Goal: Transaction & Acquisition: Download file/media

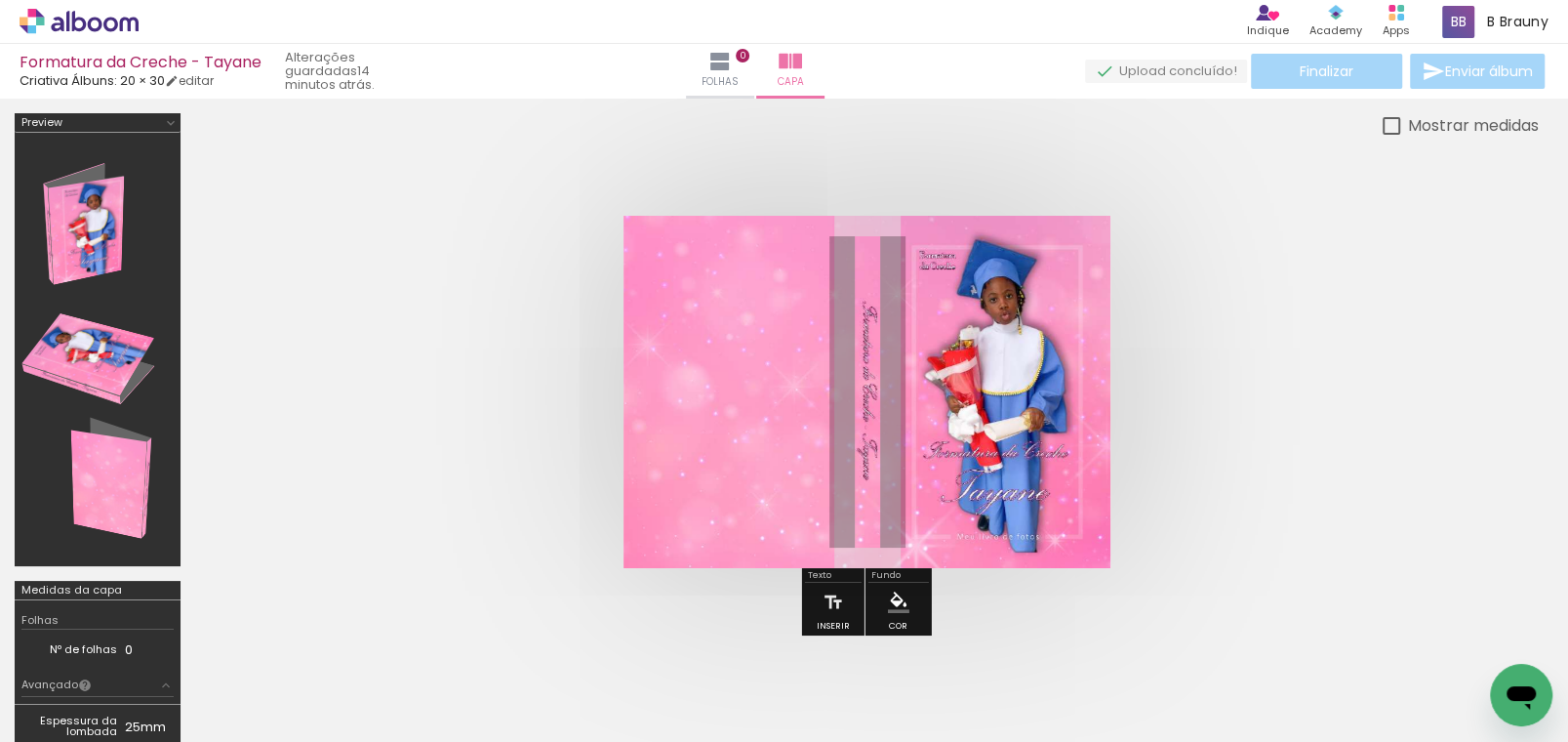
click at [1336, 73] on div "Finalizar Enviar álbum" at bounding box center [1317, 71] width 463 height 36
click at [1388, 129] on div at bounding box center [1391, 126] width 18 height 18
type paper-checkbox "on"
click at [1124, 70] on quentale-upload-monitor at bounding box center [1166, 71] width 162 height 25
click at [312, 681] on div at bounding box center [305, 676] width 97 height 97
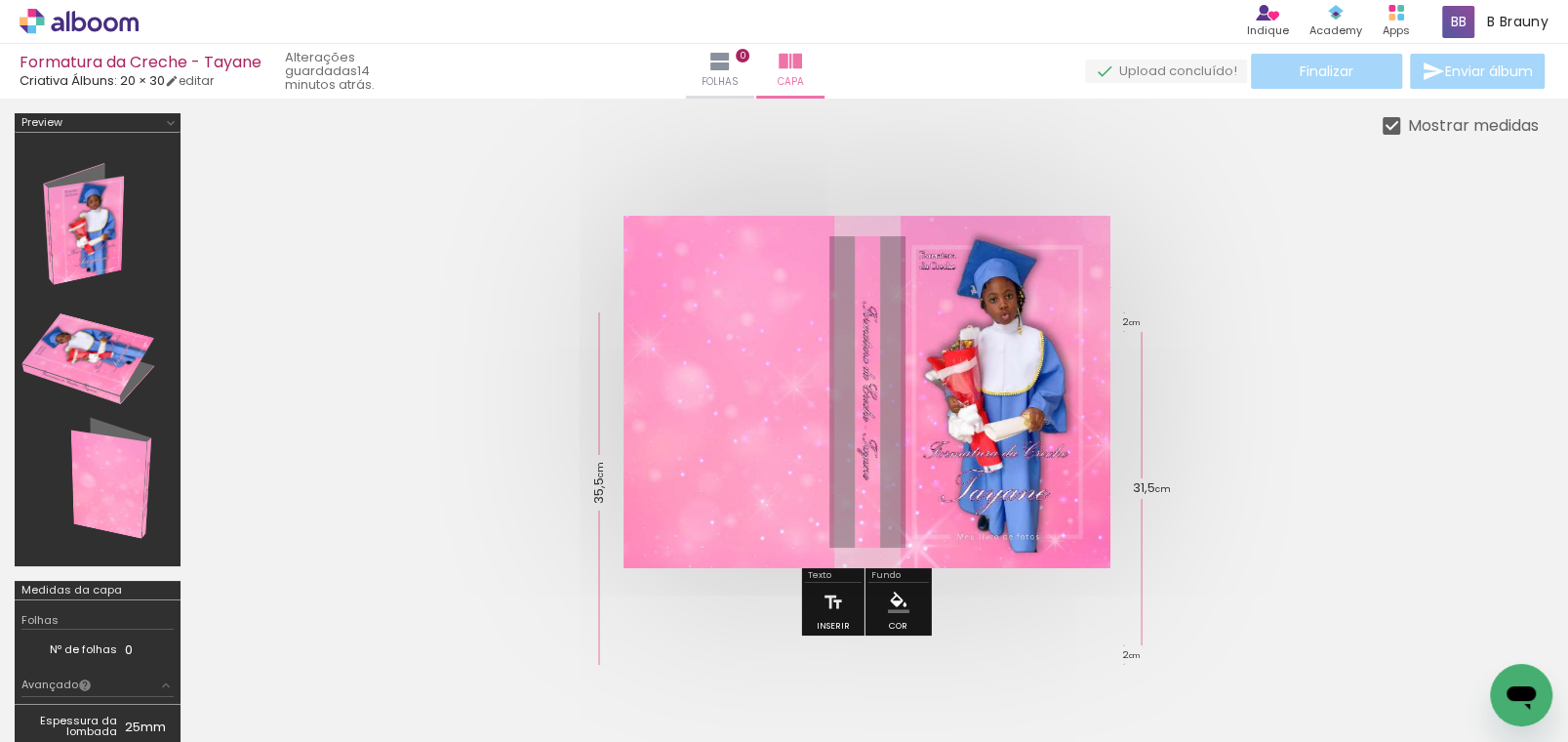
click at [1259, 339] on quentale-cover at bounding box center [867, 392] width 1187 height 352
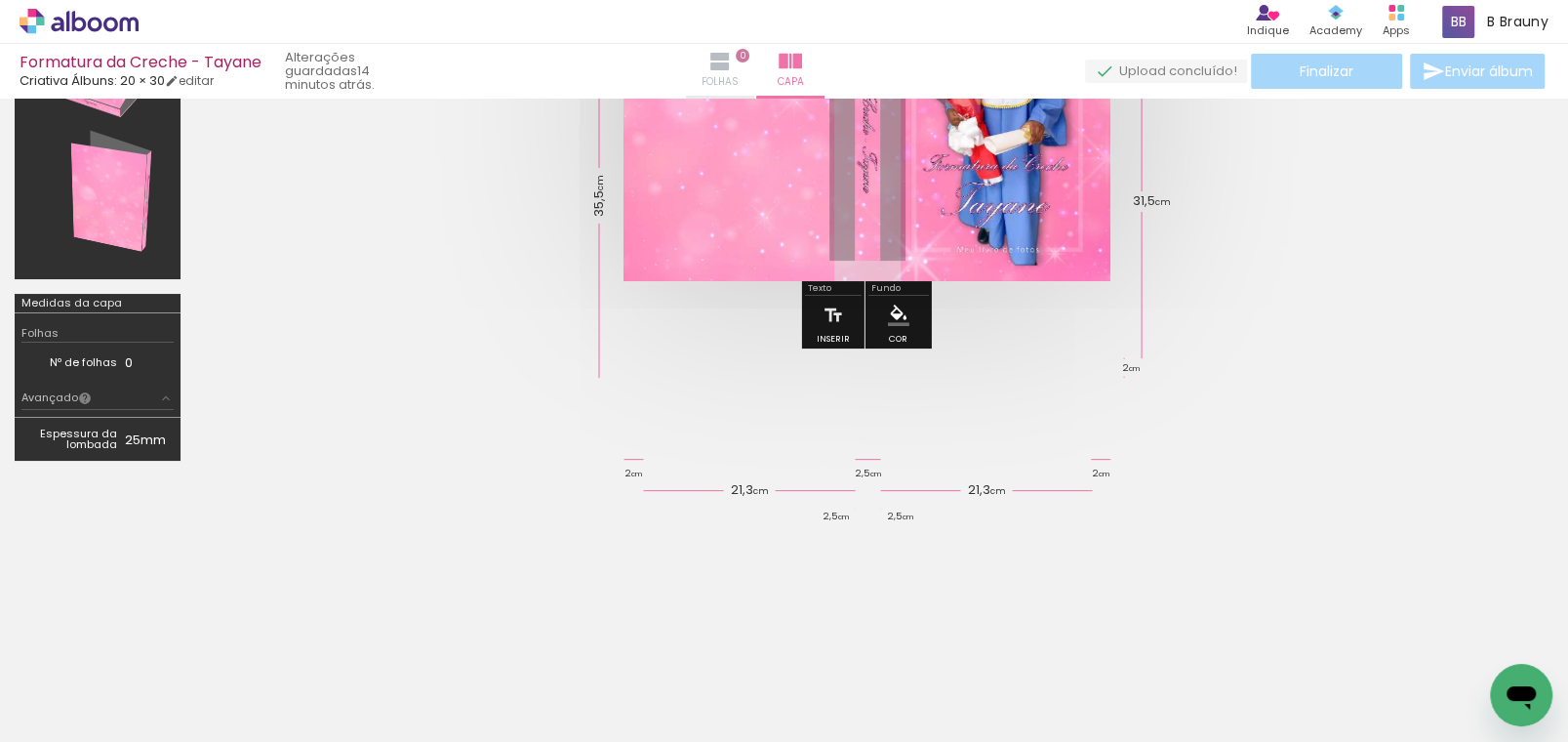
click at [732, 70] on iron-icon at bounding box center [720, 61] width 24 height 24
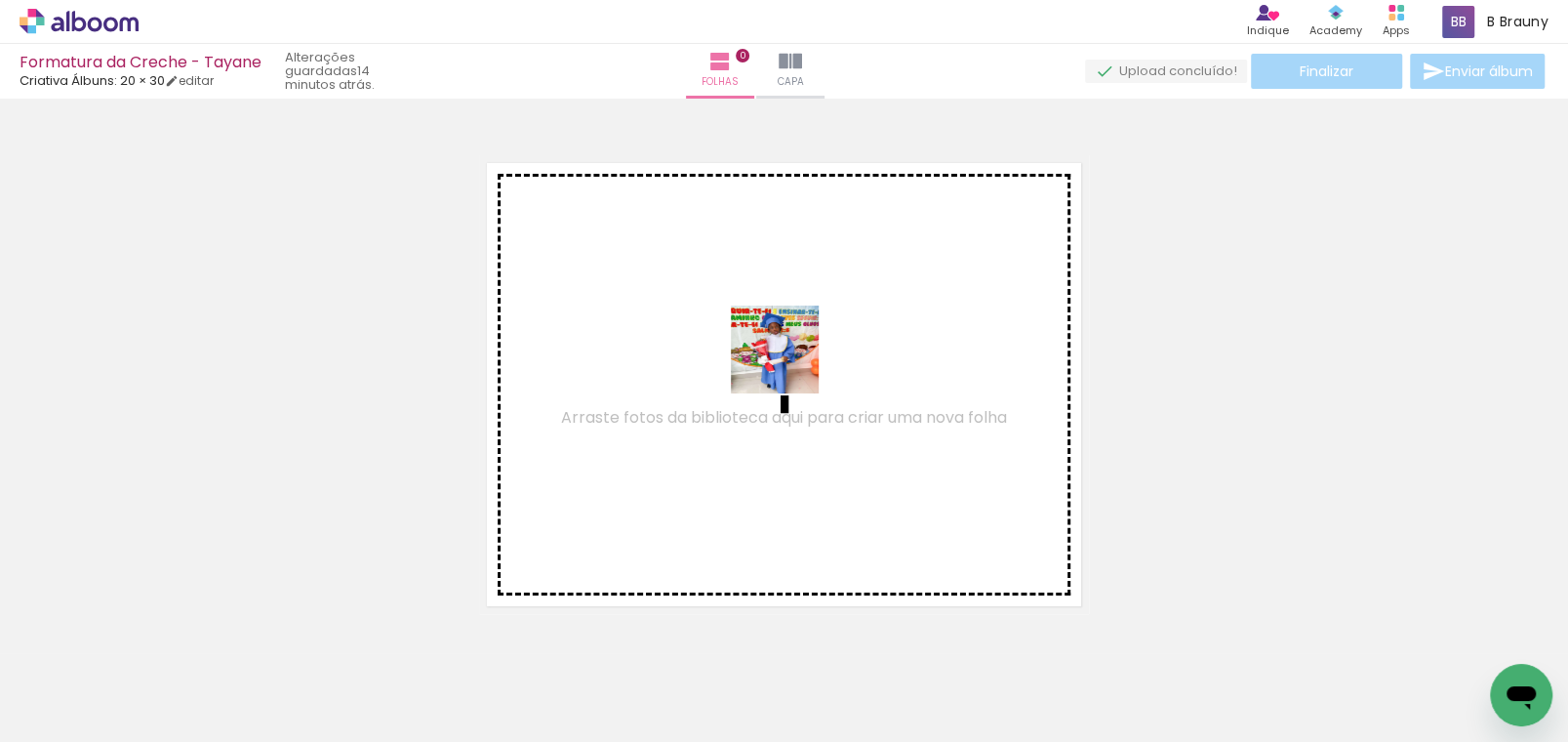
drag, startPoint x: 205, startPoint y: 700, endPoint x: 808, endPoint y: 372, distance: 686.4
click at [790, 363] on quentale-workspace at bounding box center [784, 371] width 1568 height 742
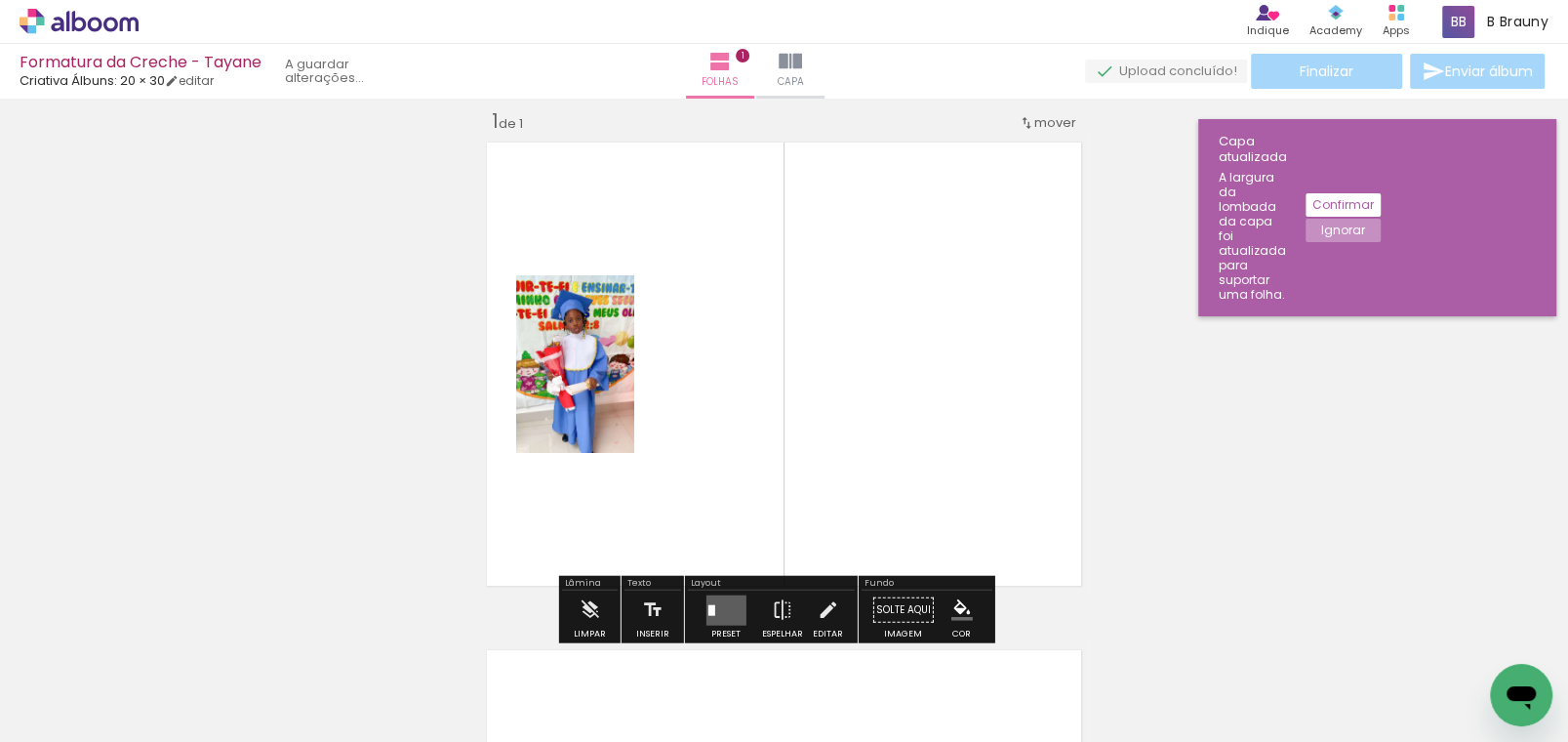
scroll to position [26, 0]
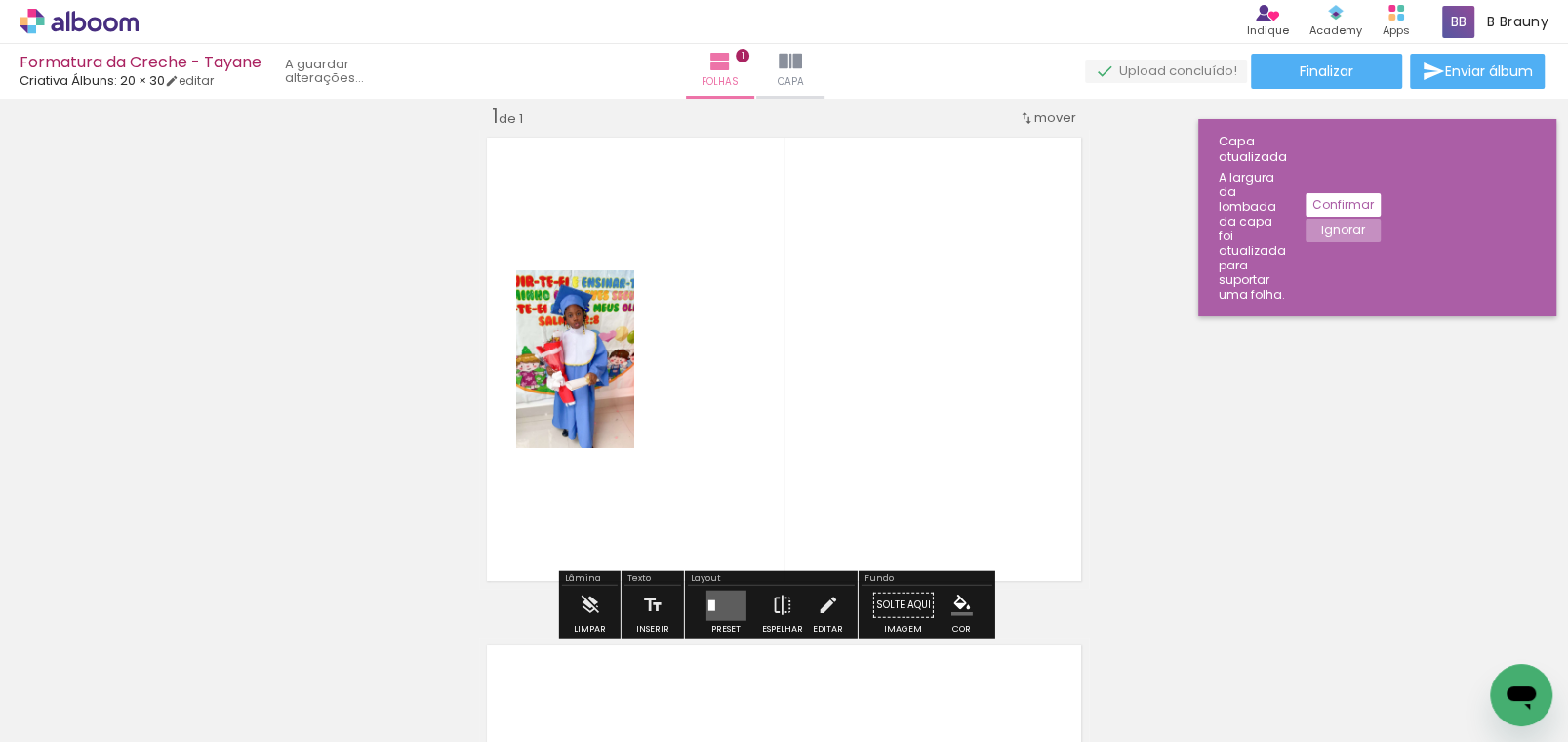
click at [0, 0] on slot "Confirmar" at bounding box center [0, 0] width 0 height 0
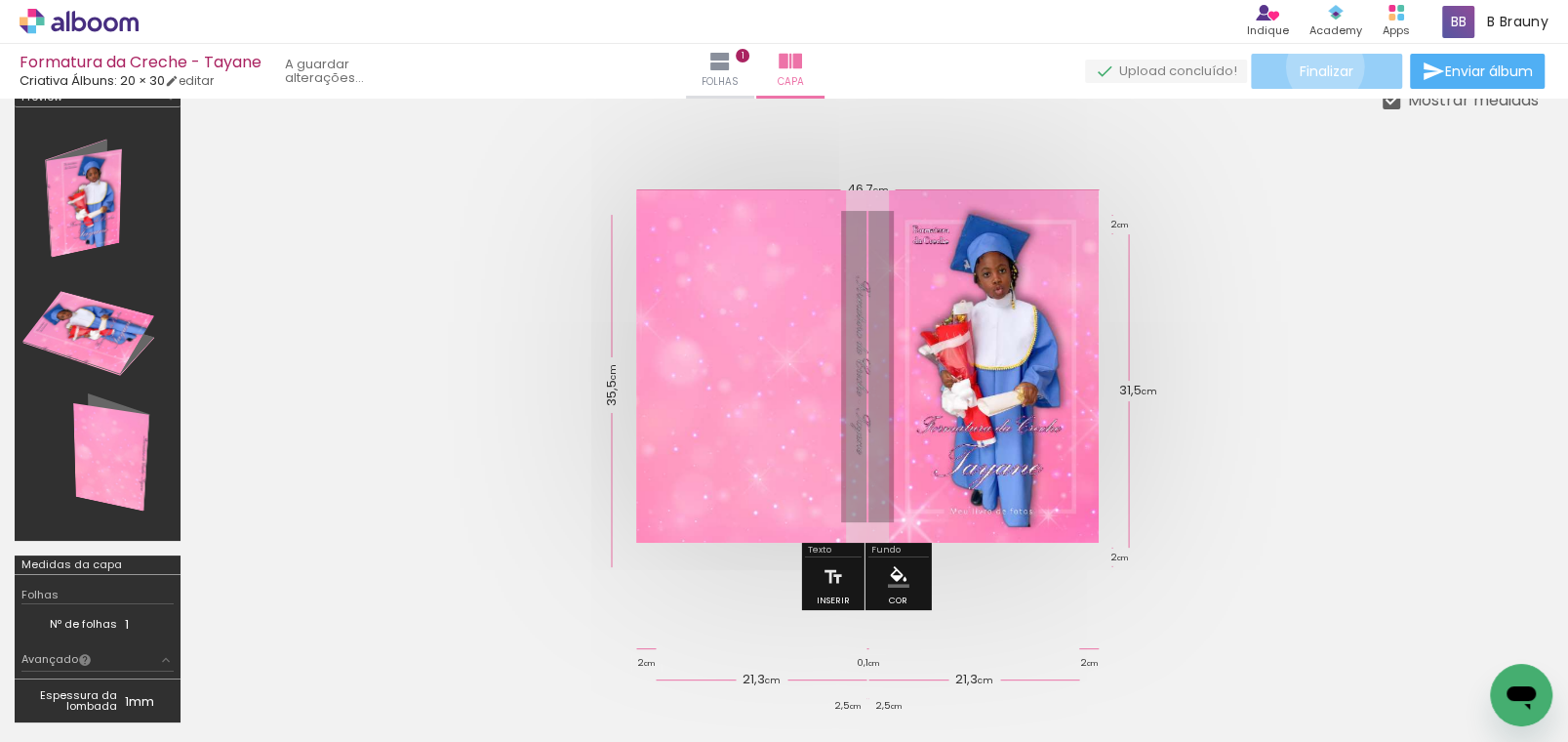
click at [1316, 67] on span "Finalizar" at bounding box center [1326, 71] width 53 height 14
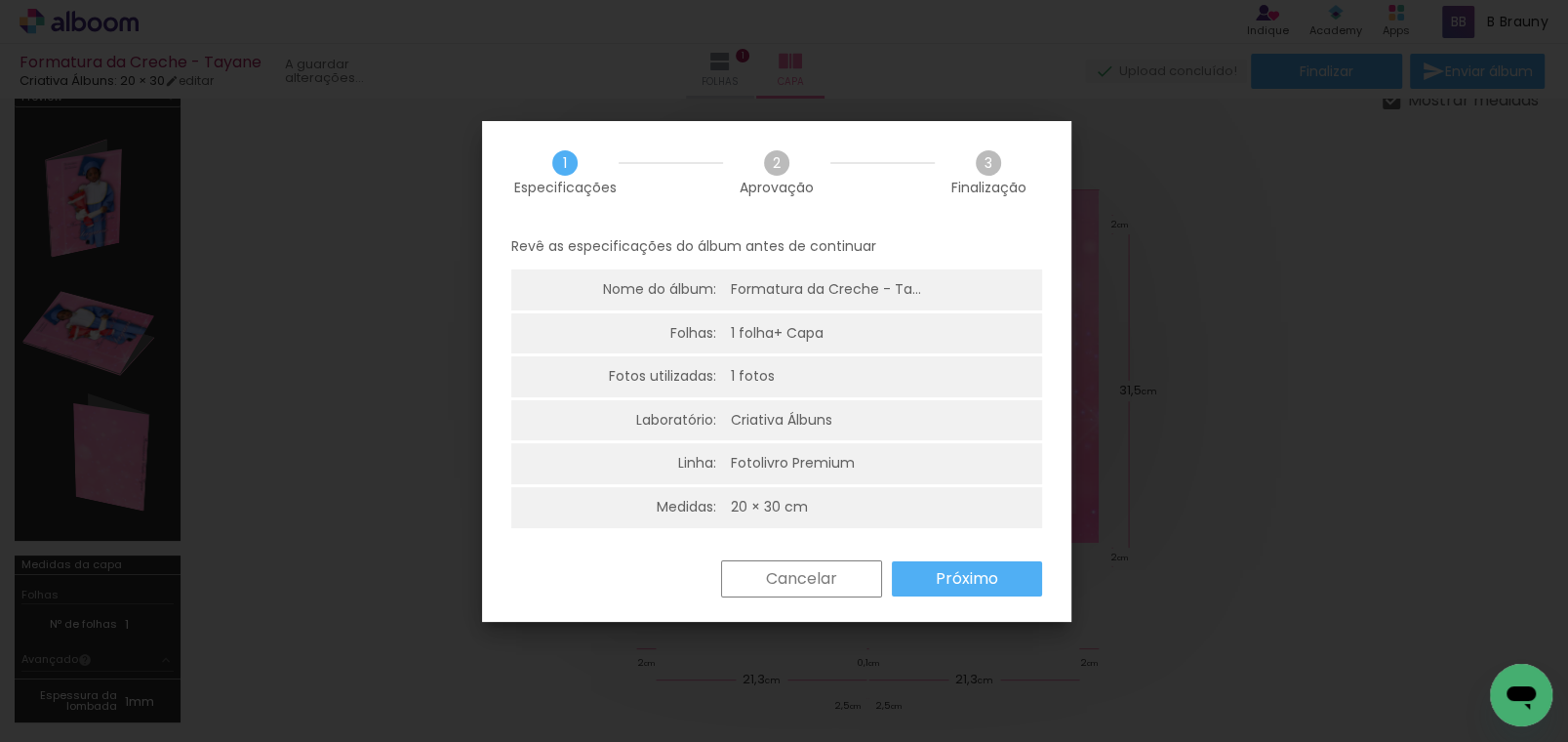
click at [0, 0] on slot "Próximo" at bounding box center [0, 0] width 0 height 0
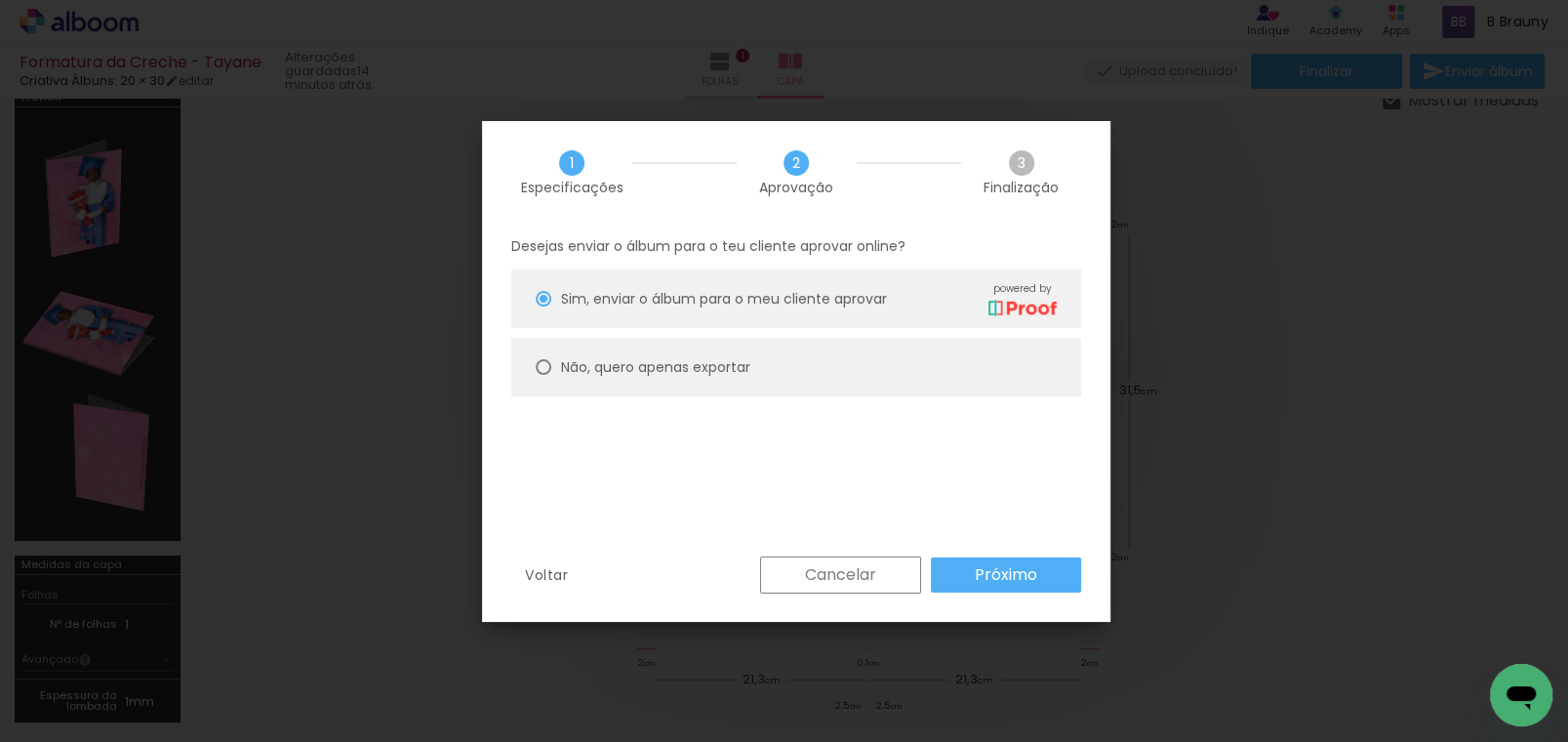
drag, startPoint x: 682, startPoint y: 360, endPoint x: 891, endPoint y: 494, distance: 248.3
click at [0, 0] on slot "Não, quero apenas exportar" at bounding box center [0, 0] width 0 height 0
type paper-radio-button "on"
click at [0, 0] on slot "Próximo" at bounding box center [0, 0] width 0 height 0
type input "Alta, 300 DPI"
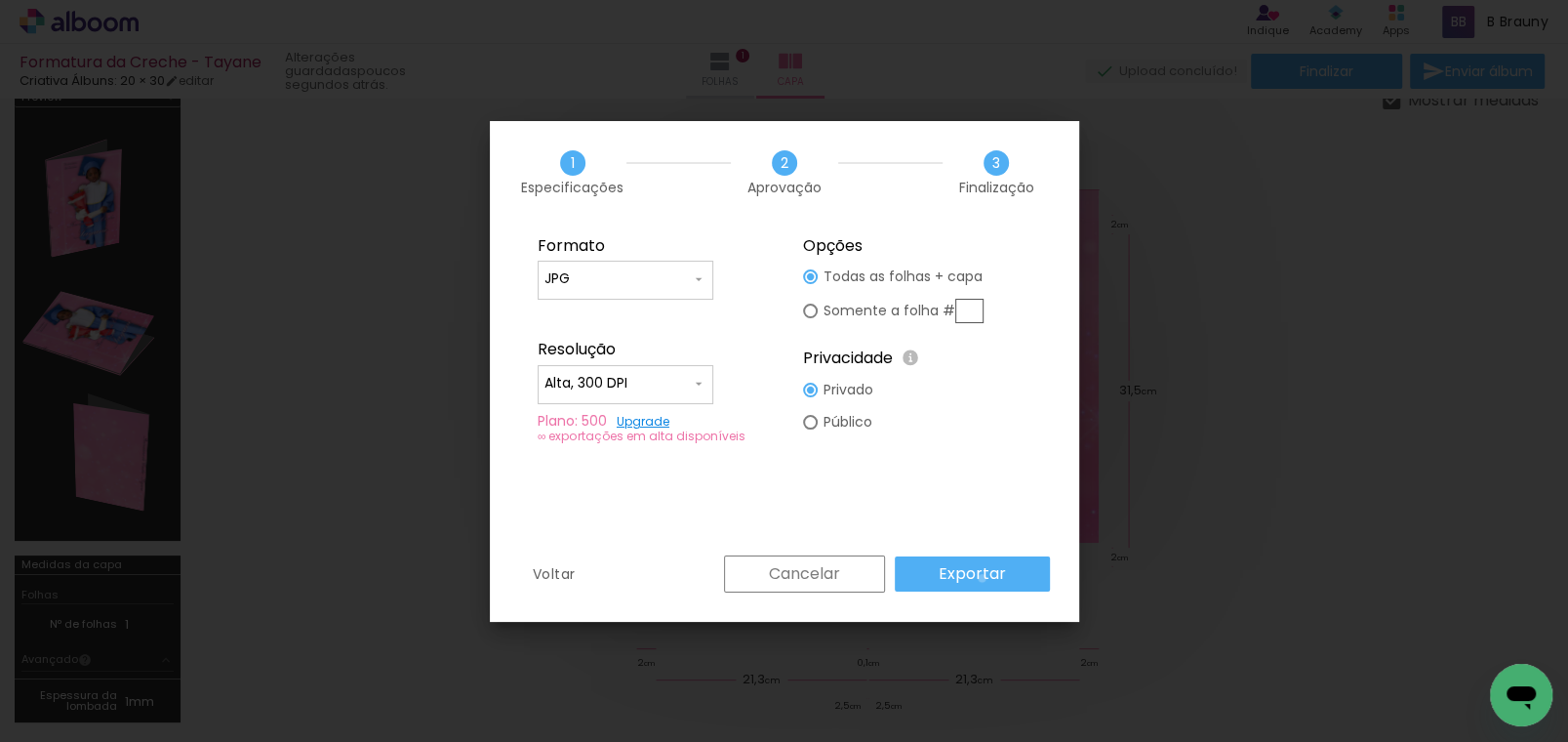
click at [0, 0] on slot "Exportar" at bounding box center [0, 0] width 0 height 0
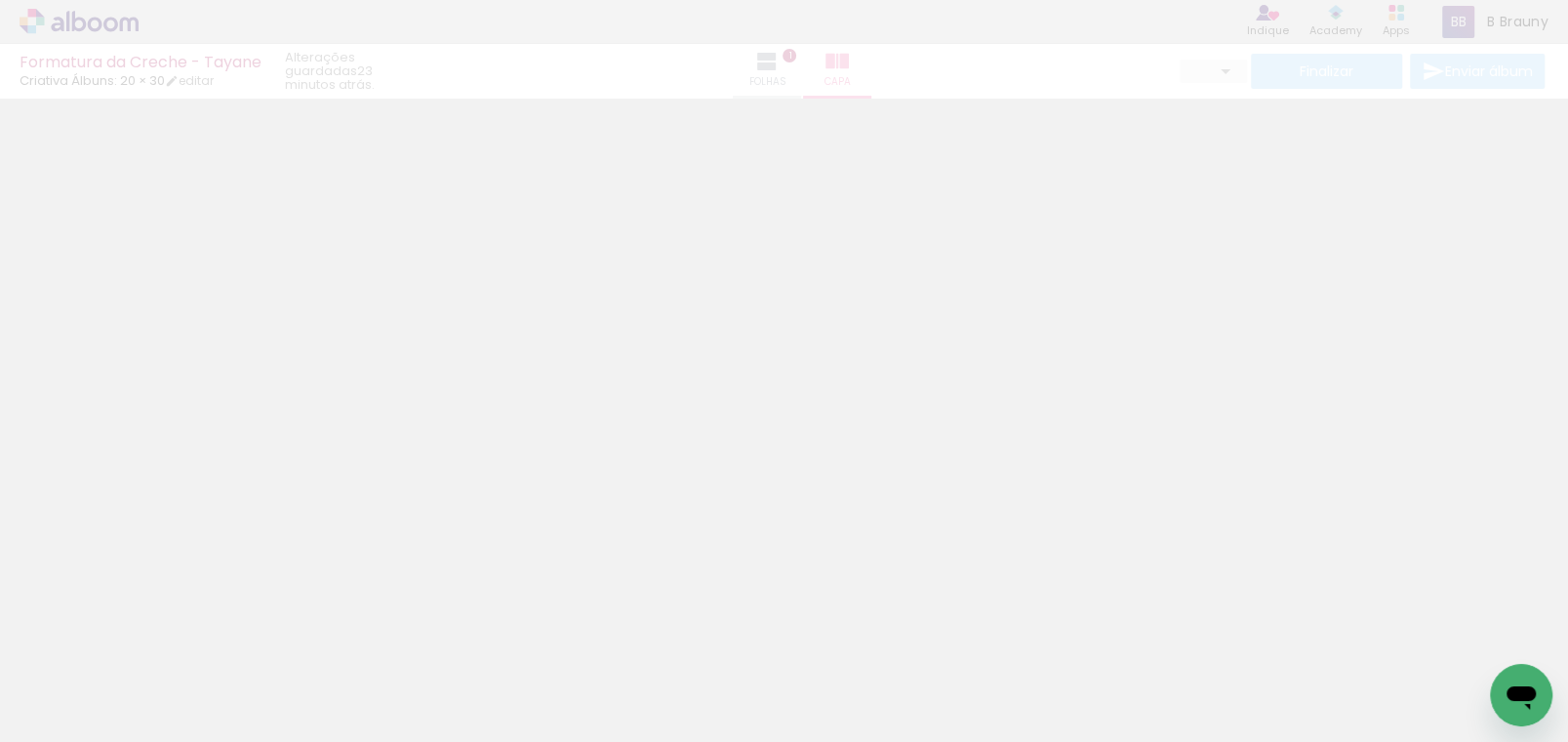
type input "0"
